Goal: Transaction & Acquisition: Purchase product/service

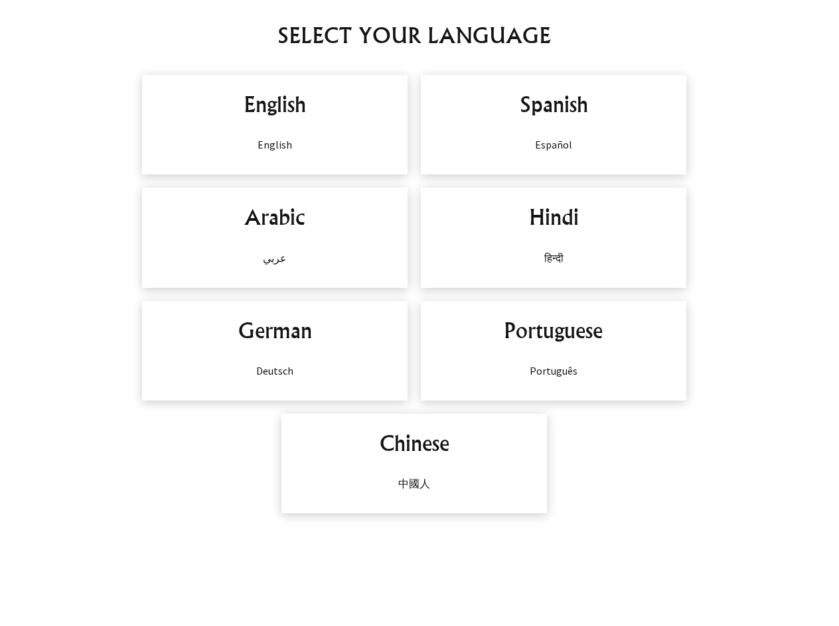
scroll to position [597, 0]
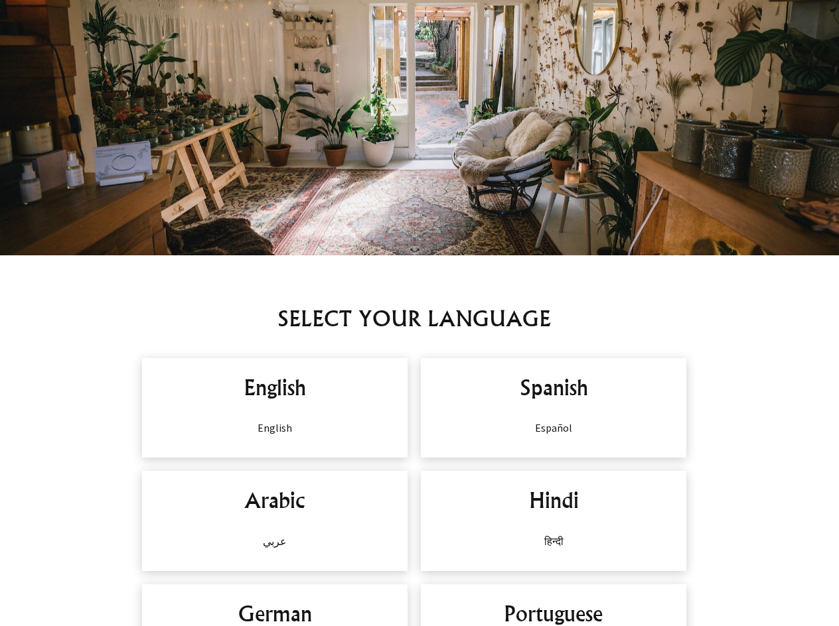
click at [259, 405] on div "English English" at bounding box center [274, 408] width 265 height 100
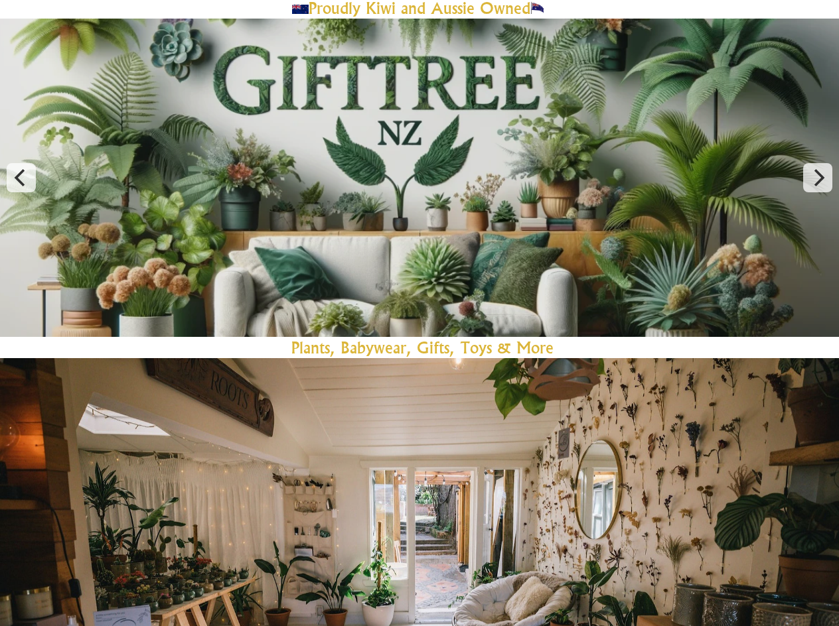
scroll to position [0, 0]
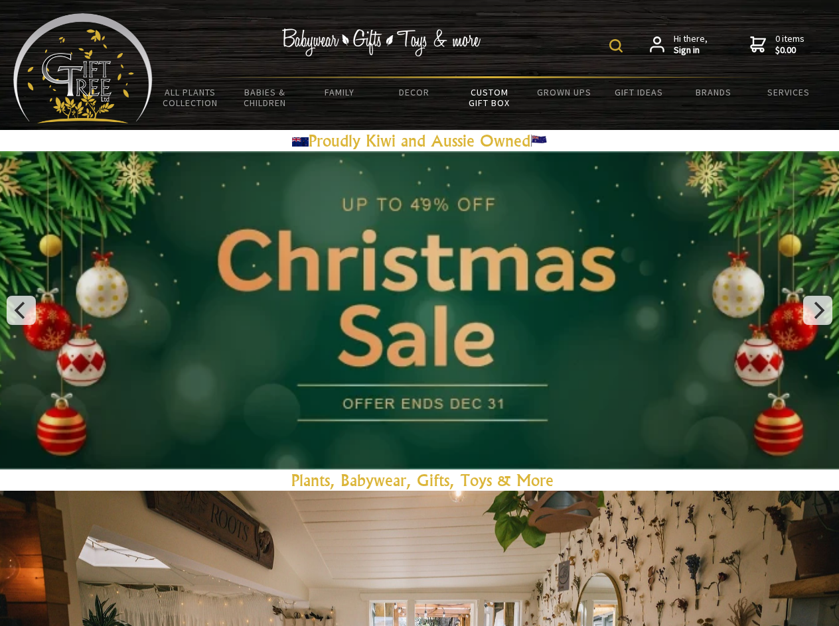
click at [497, 100] on link "Custom Gift Box" at bounding box center [489, 97] width 75 height 38
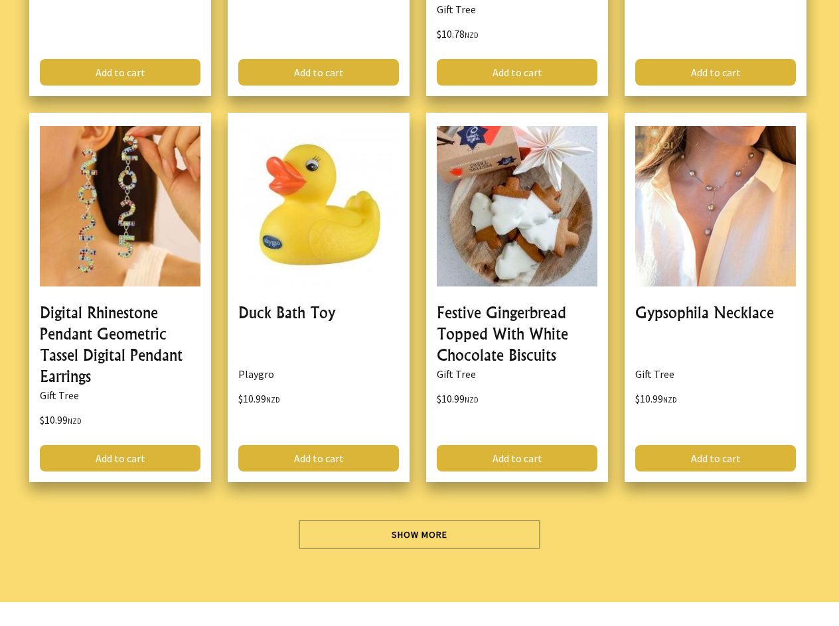
scroll to position [4162, 0]
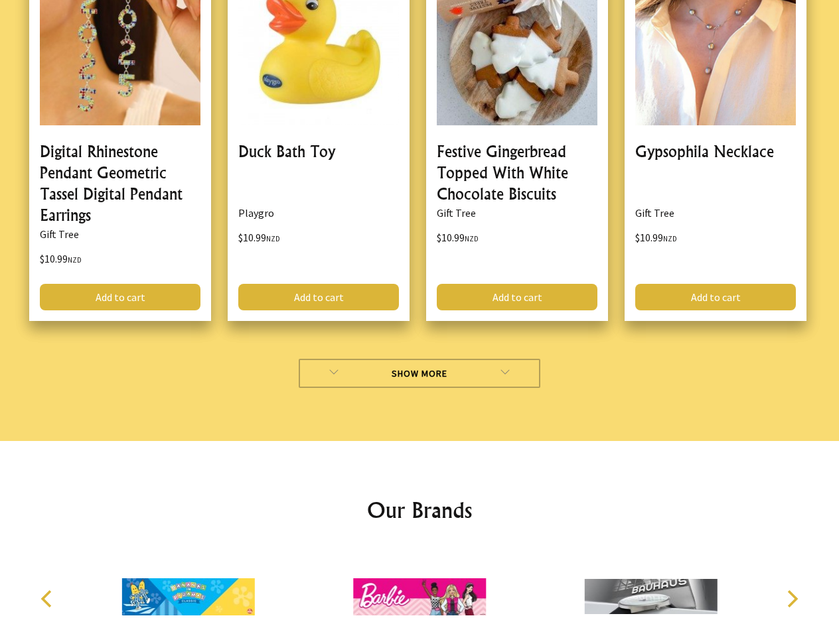
click at [376, 359] on link "Show More" at bounding box center [420, 373] width 242 height 29
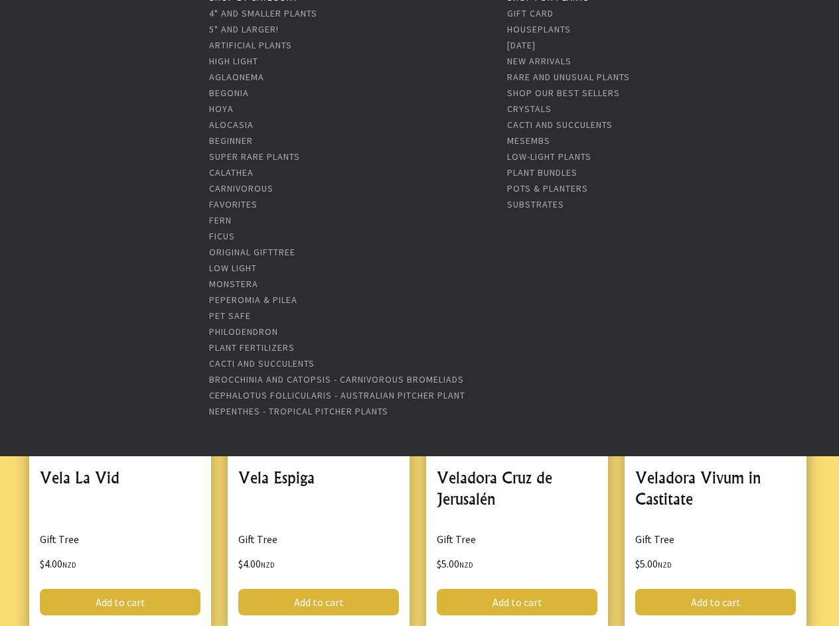
scroll to position [199, 0]
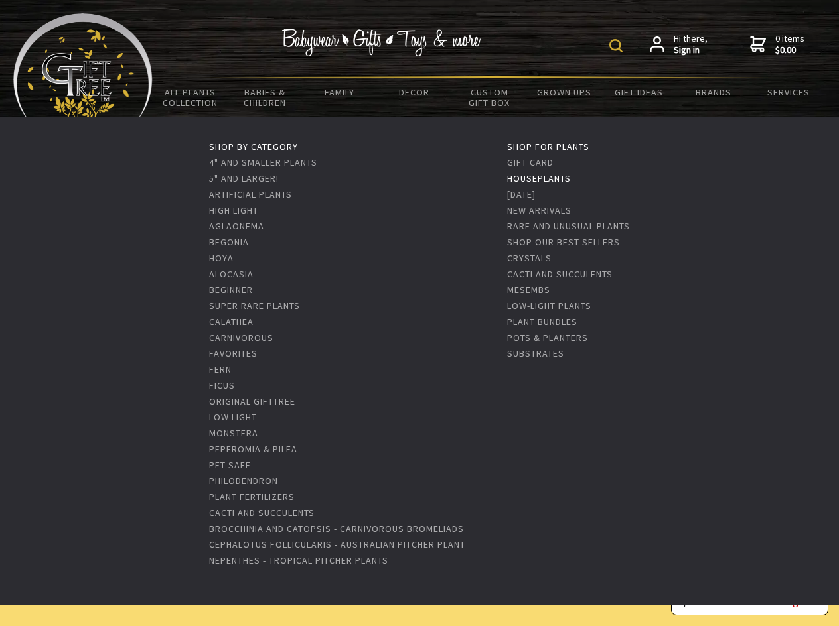
click at [547, 177] on link "Houseplants" at bounding box center [539, 178] width 64 height 12
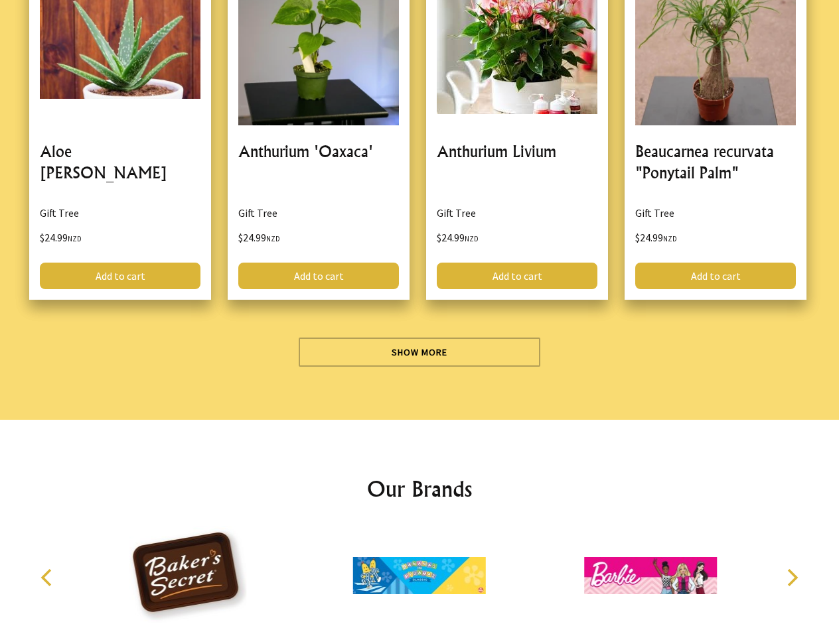
scroll to position [3782, 0]
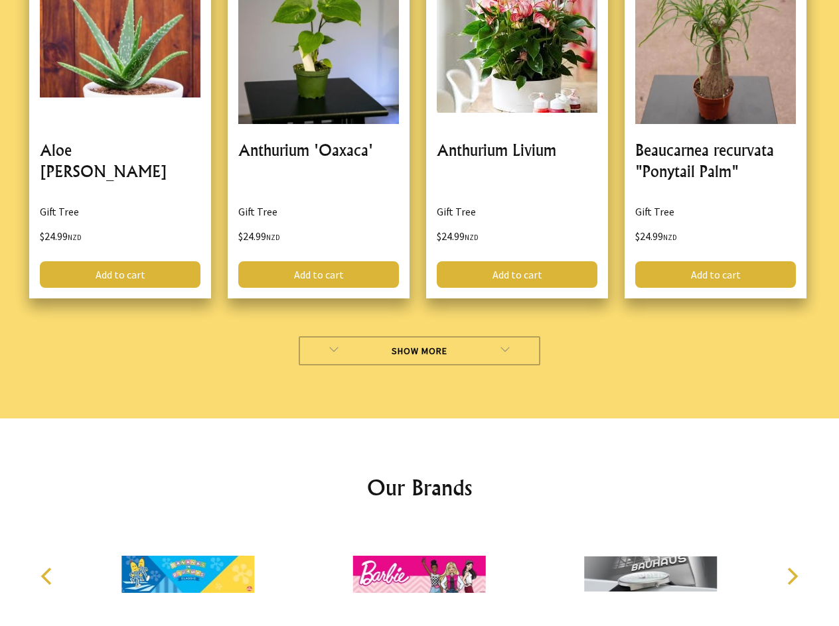
click at [412, 336] on link "Show More" at bounding box center [420, 350] width 242 height 29
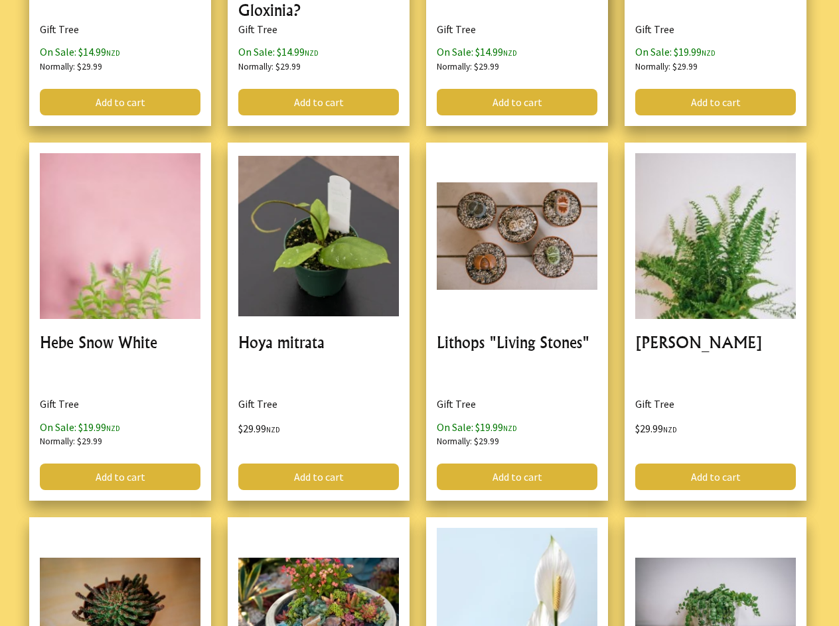
scroll to position [6600, 0]
